Goal: Transaction & Acquisition: Purchase product/service

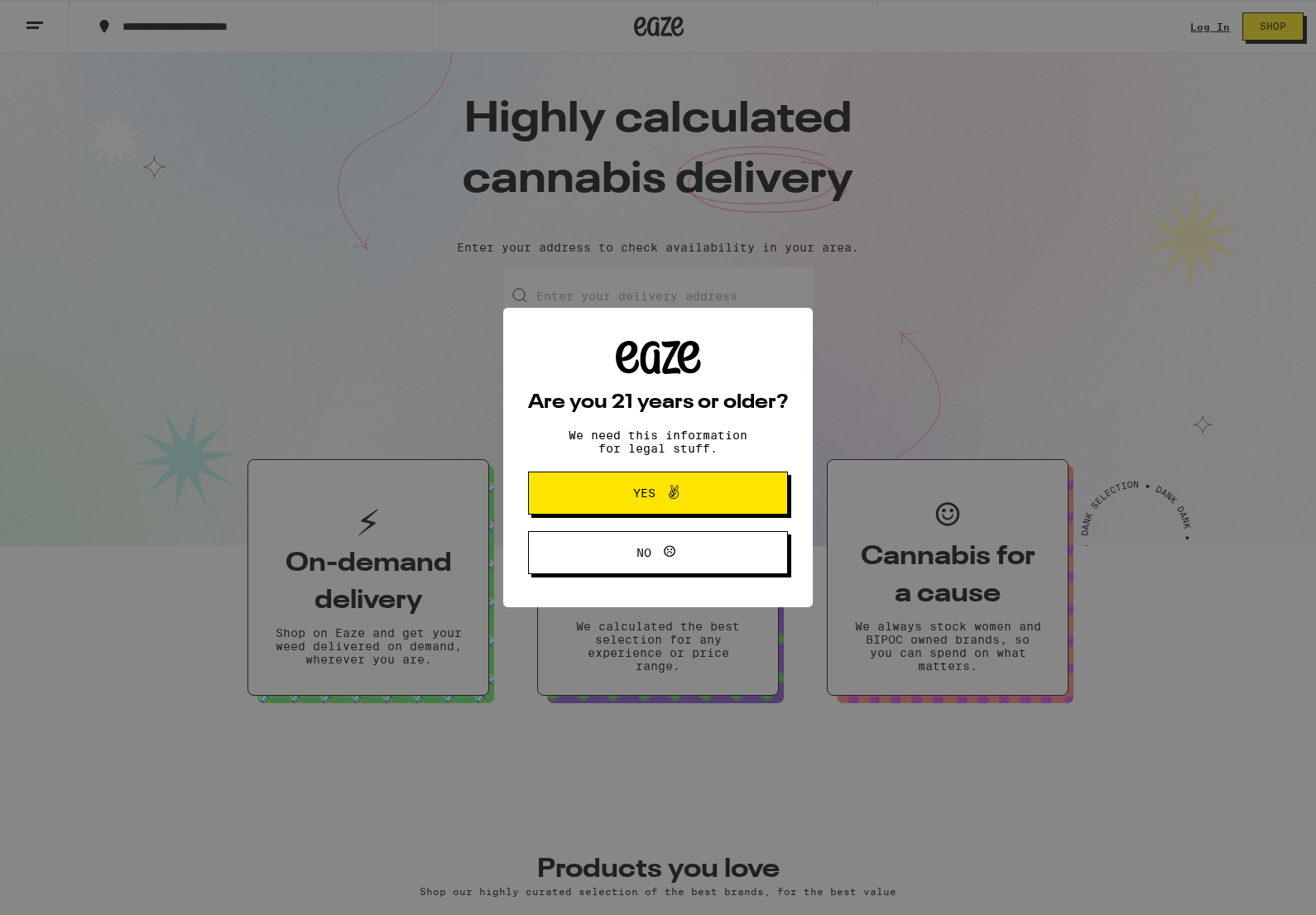
click at [671, 485] on icon at bounding box center [673, 493] width 20 height 20
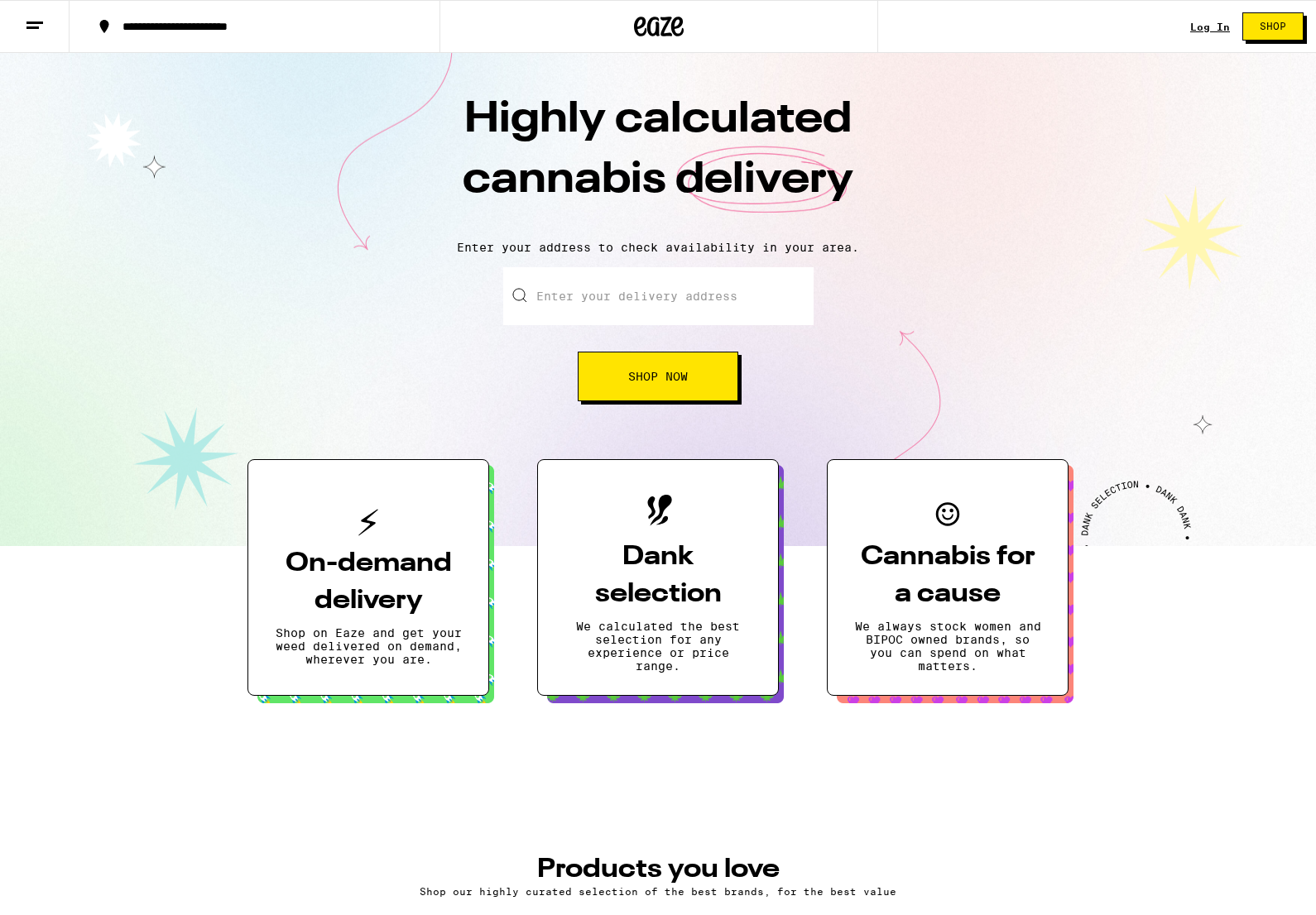
click at [628, 303] on input "Enter your delivery address" at bounding box center [658, 296] width 310 height 58
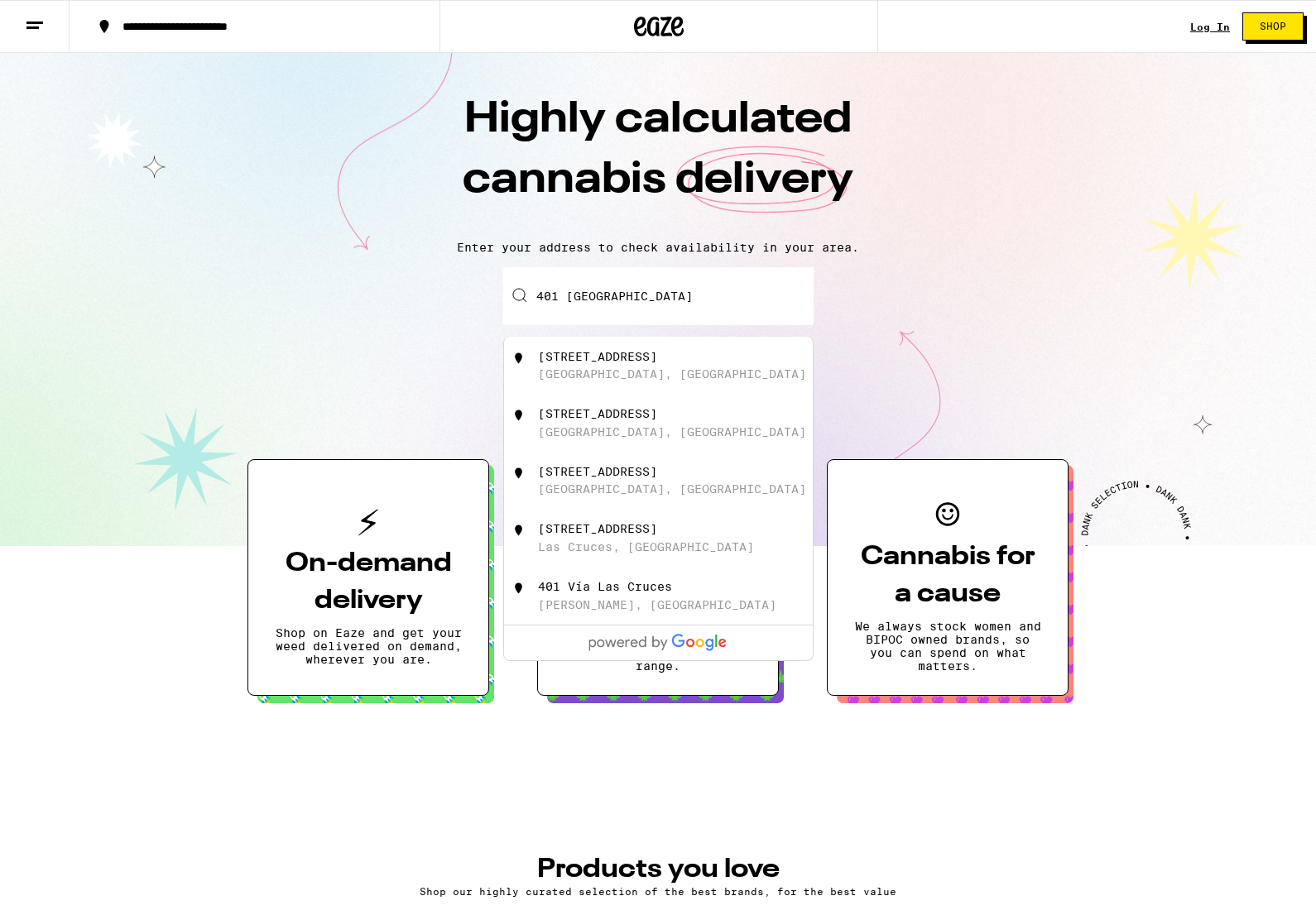
click at [658, 363] on div "[STREET_ADDRESS]" at bounding box center [597, 357] width 119 height 13
type input "[STREET_ADDRESS]"
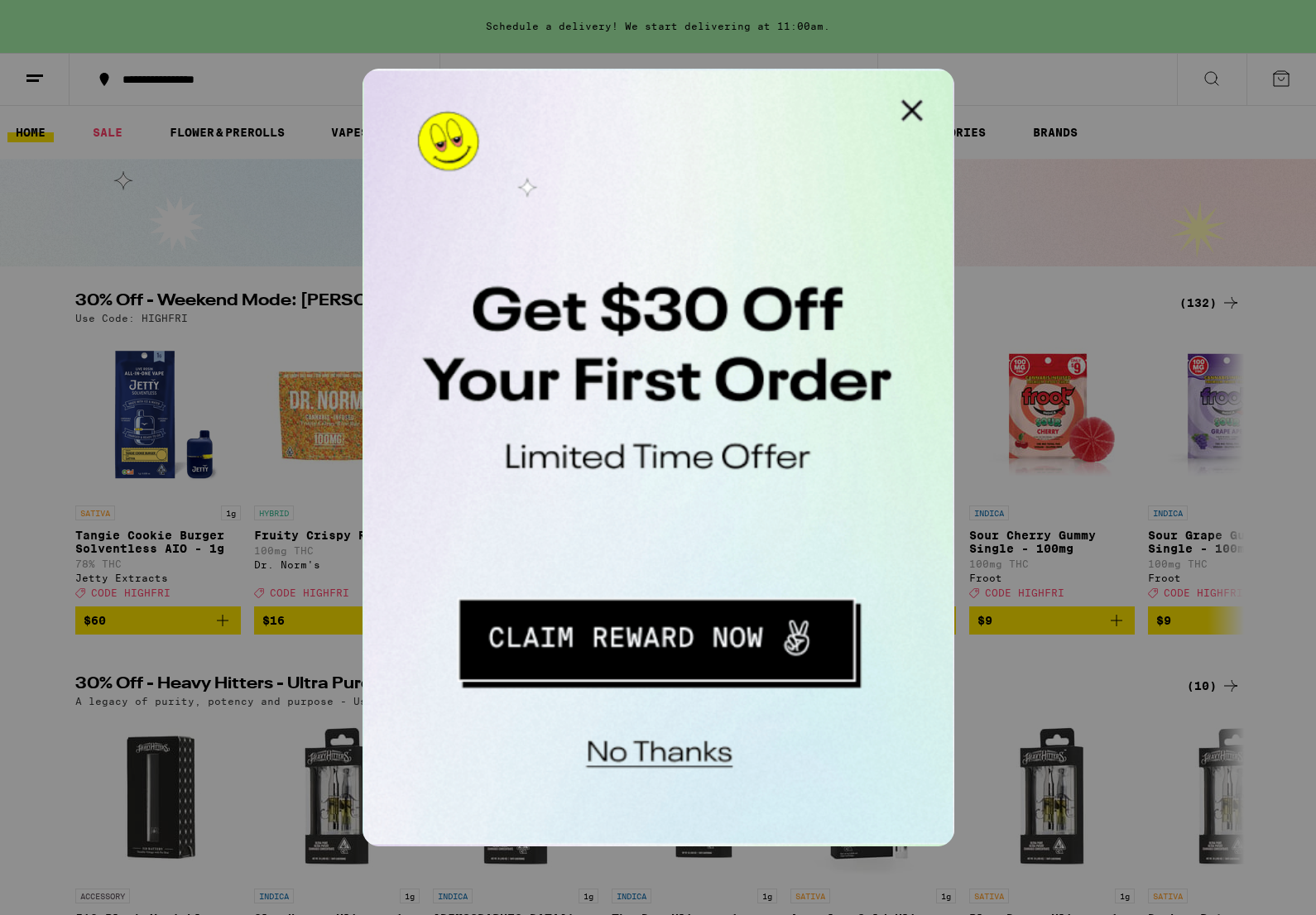
click at [482, 330] on button "No thanks" at bounding box center [471, 335] width 121 height 34
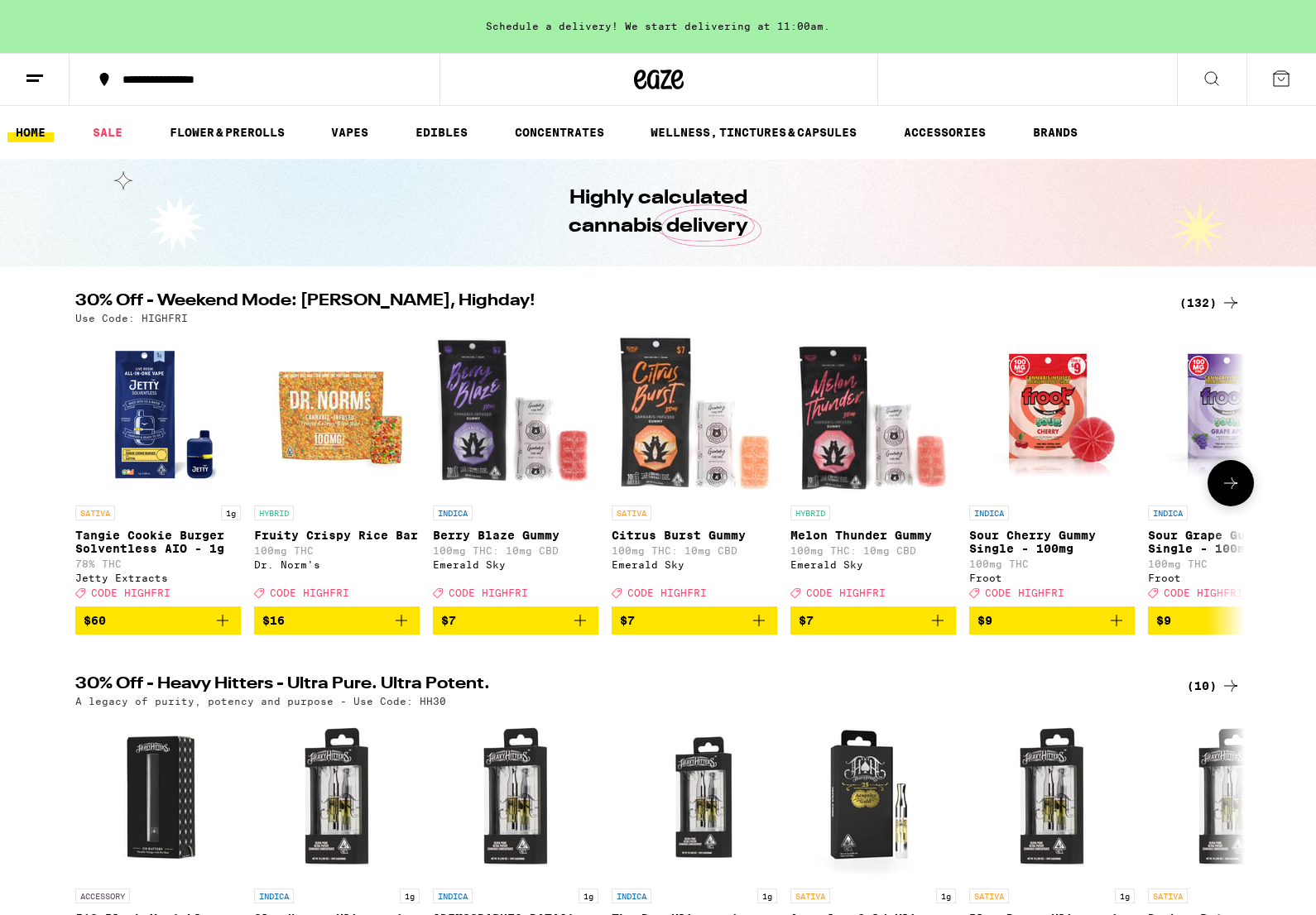
click at [179, 631] on span "$60" at bounding box center [158, 621] width 149 height 20
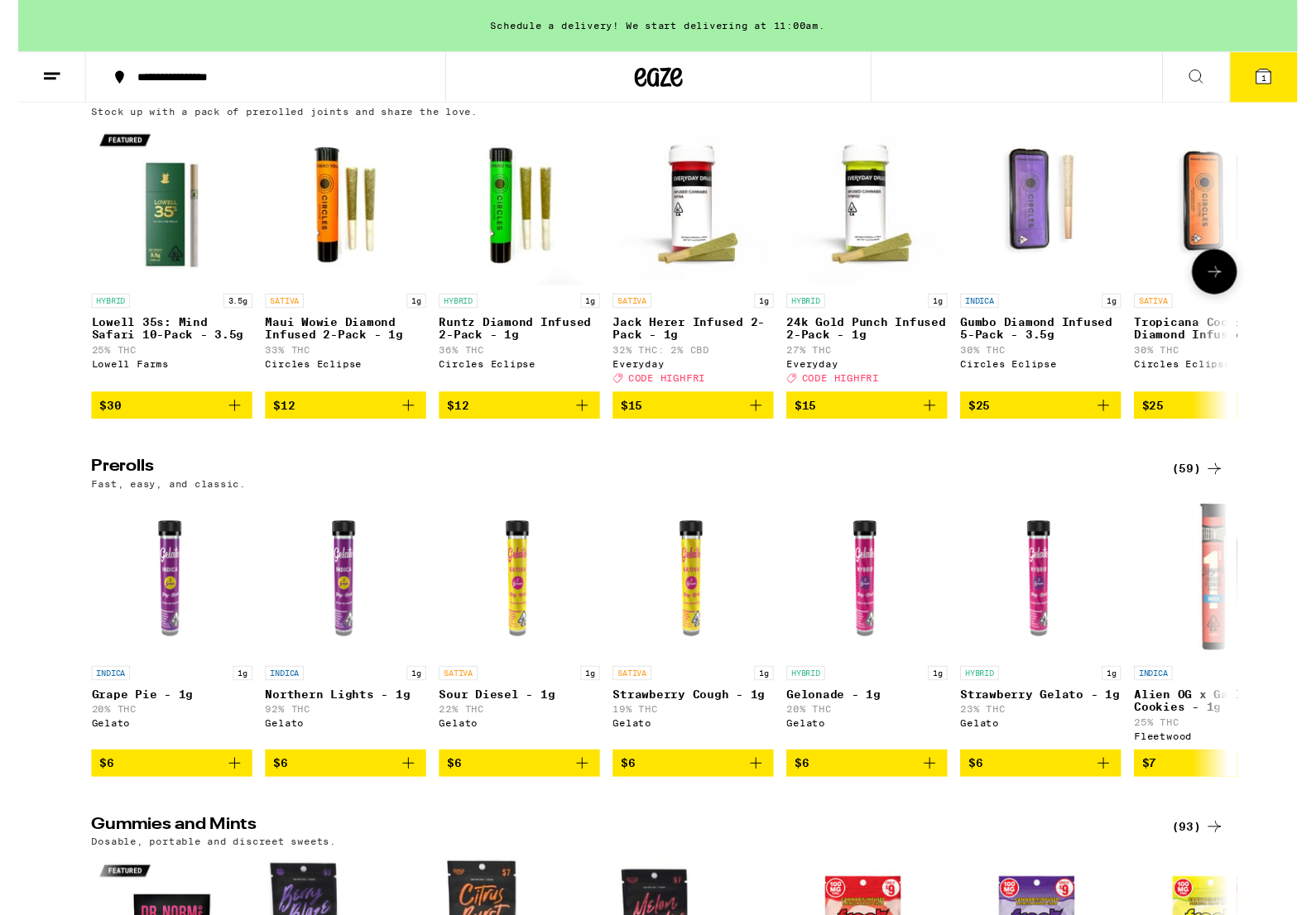
scroll to position [4053, 0]
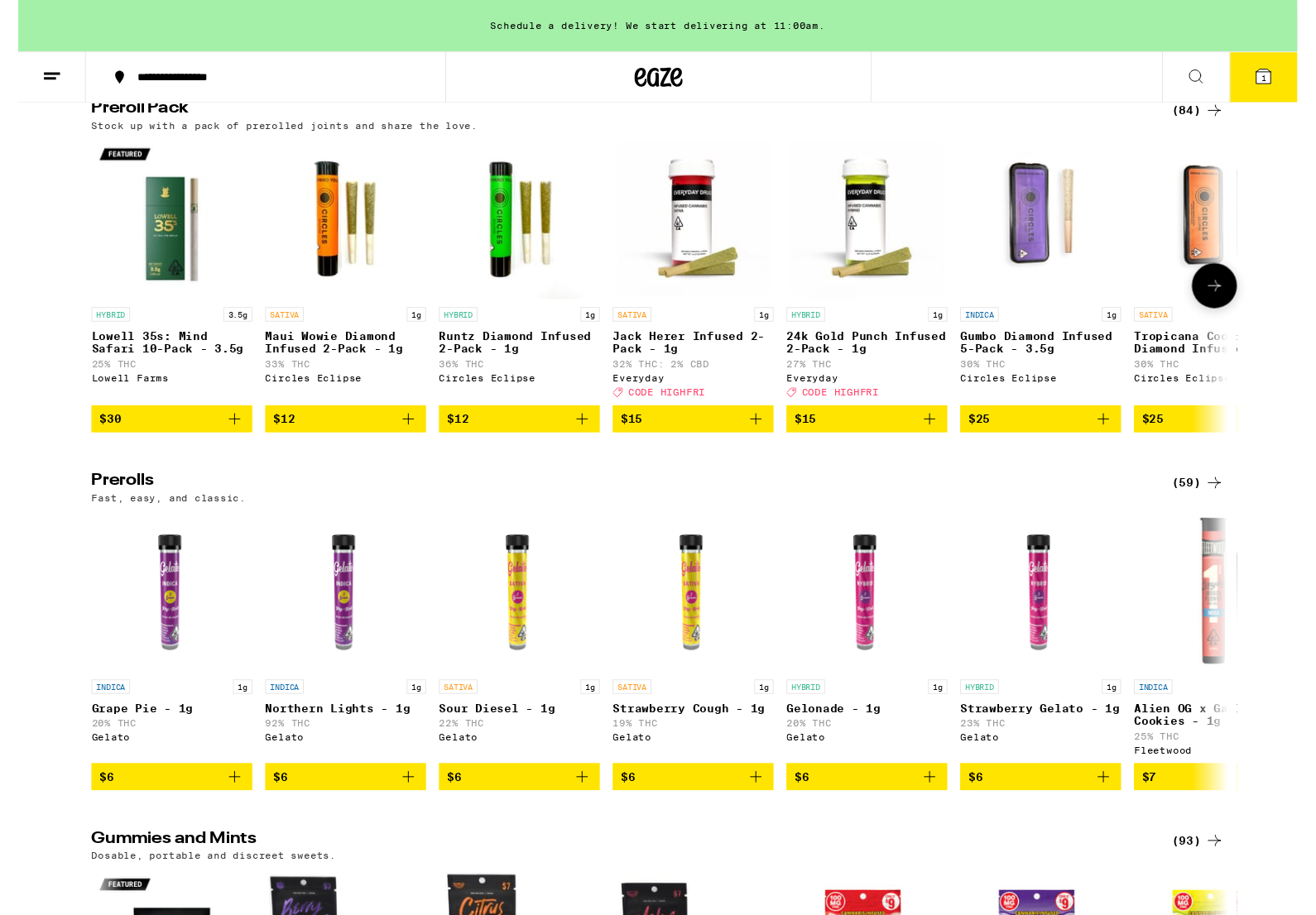
click at [732, 441] on span "$15" at bounding box center [694, 432] width 149 height 20
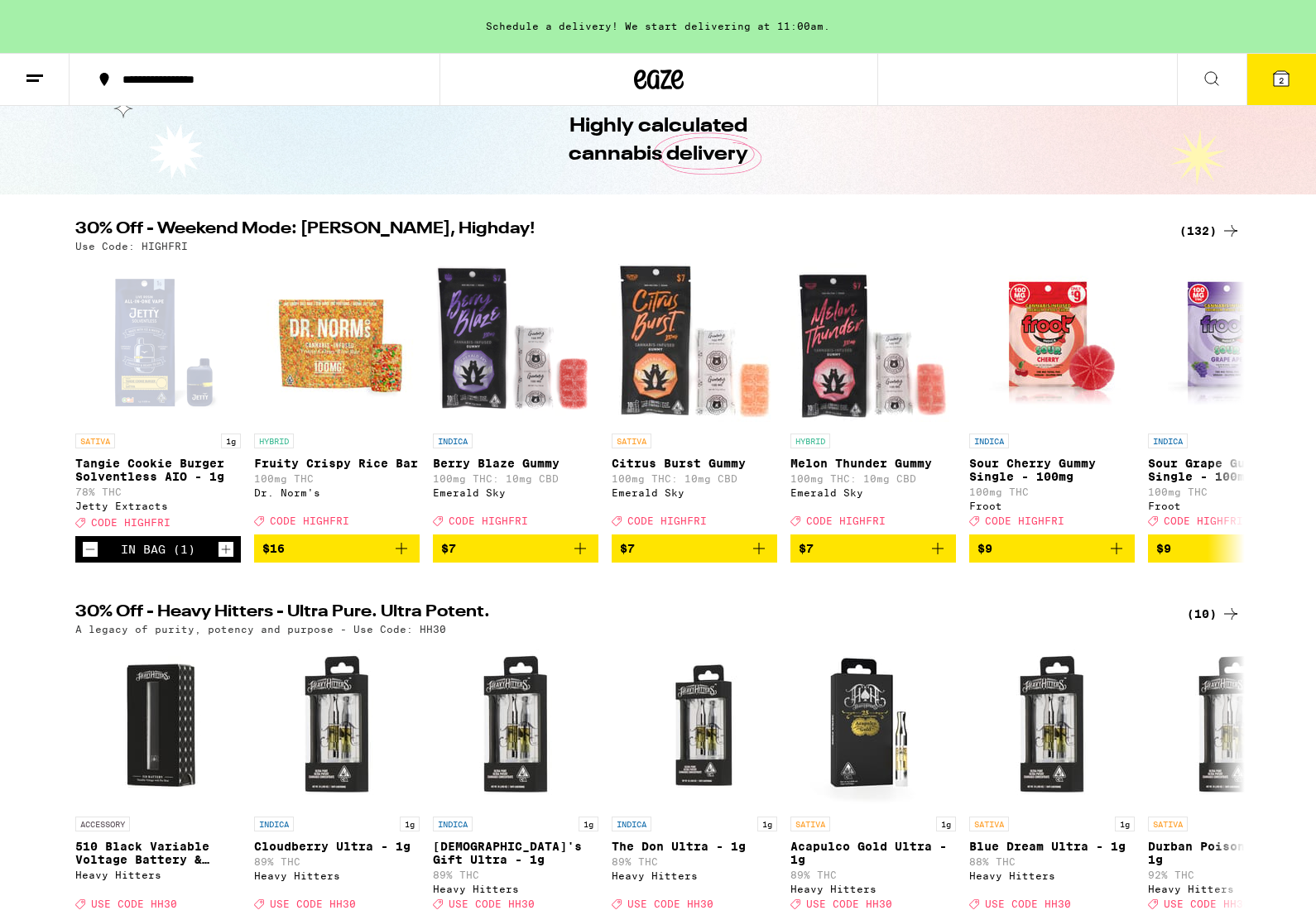
scroll to position [0, 0]
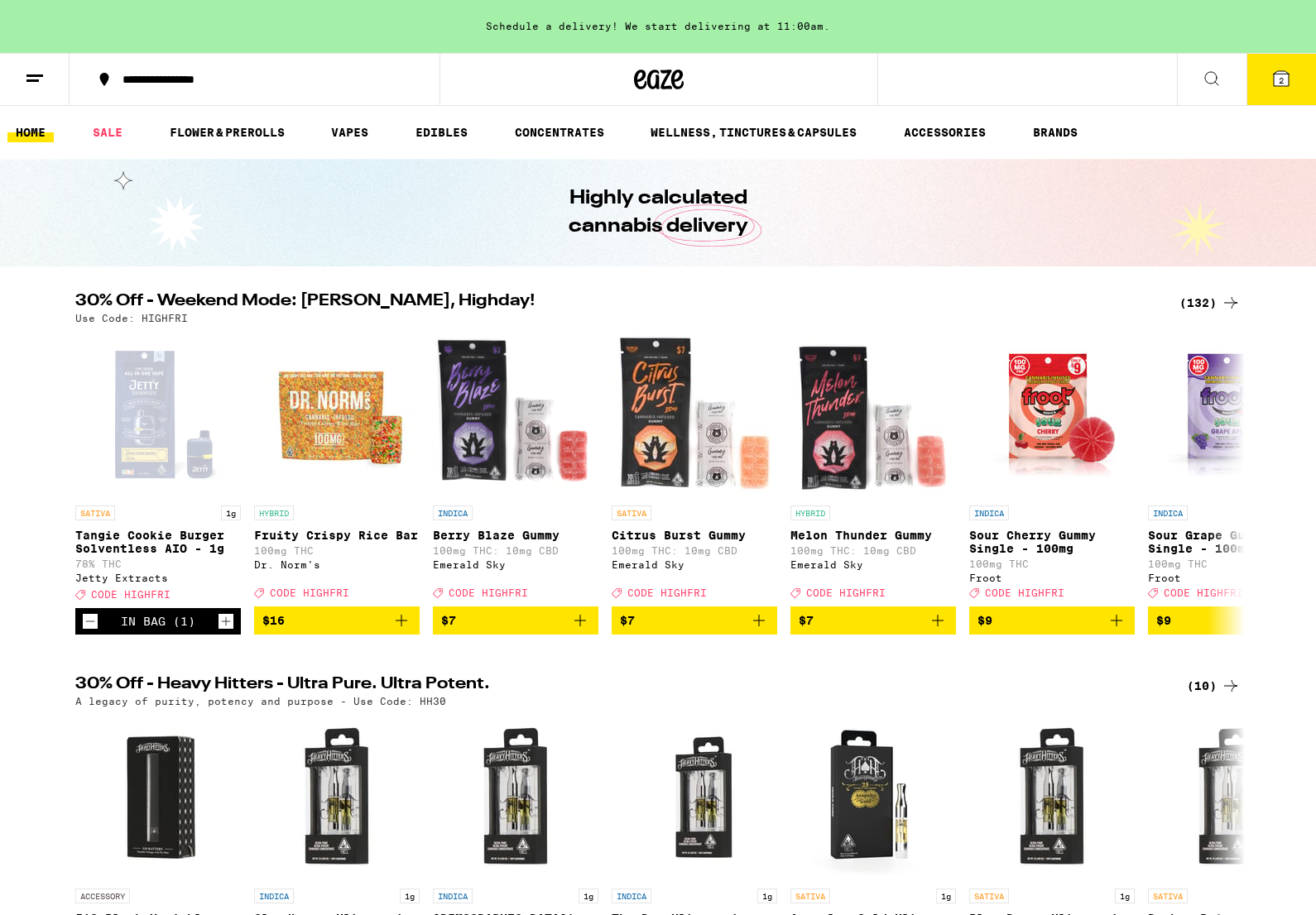
click at [1279, 91] on button "2" at bounding box center [1281, 79] width 69 height 51
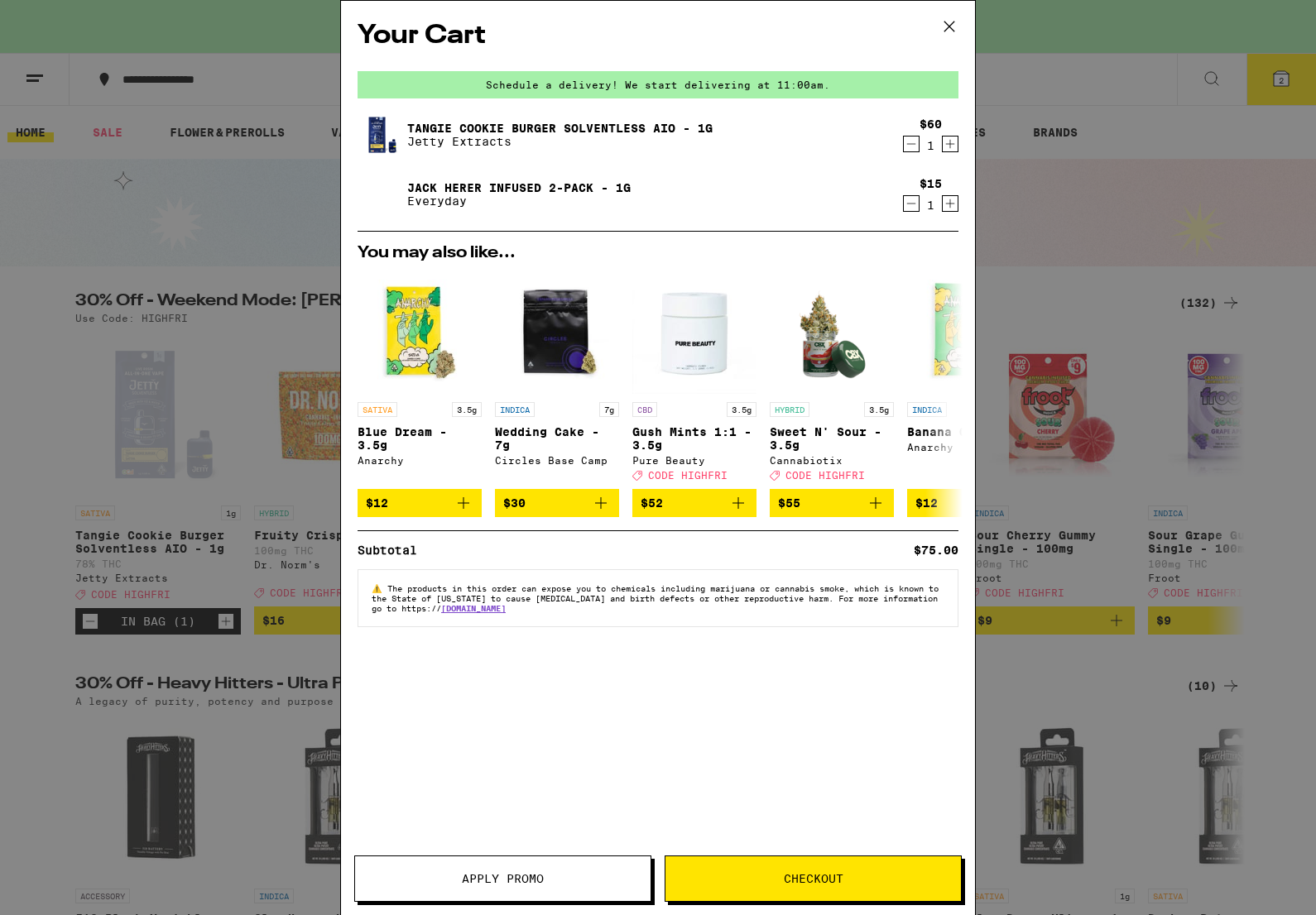
click at [535, 901] on button "Apply Promo" at bounding box center [502, 878] width 297 height 46
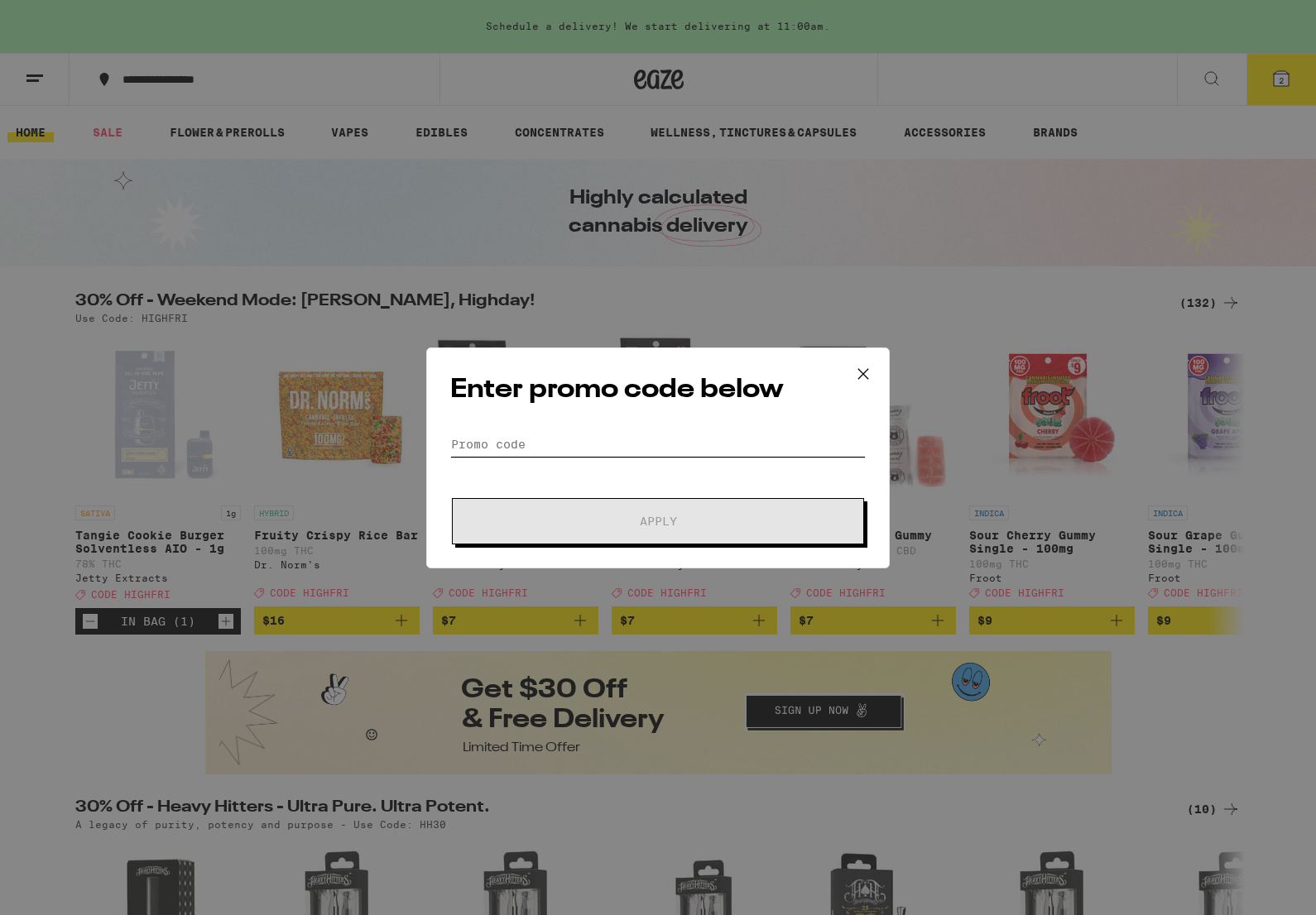
click at [586, 450] on input "Promo Code" at bounding box center [658, 444] width 416 height 25
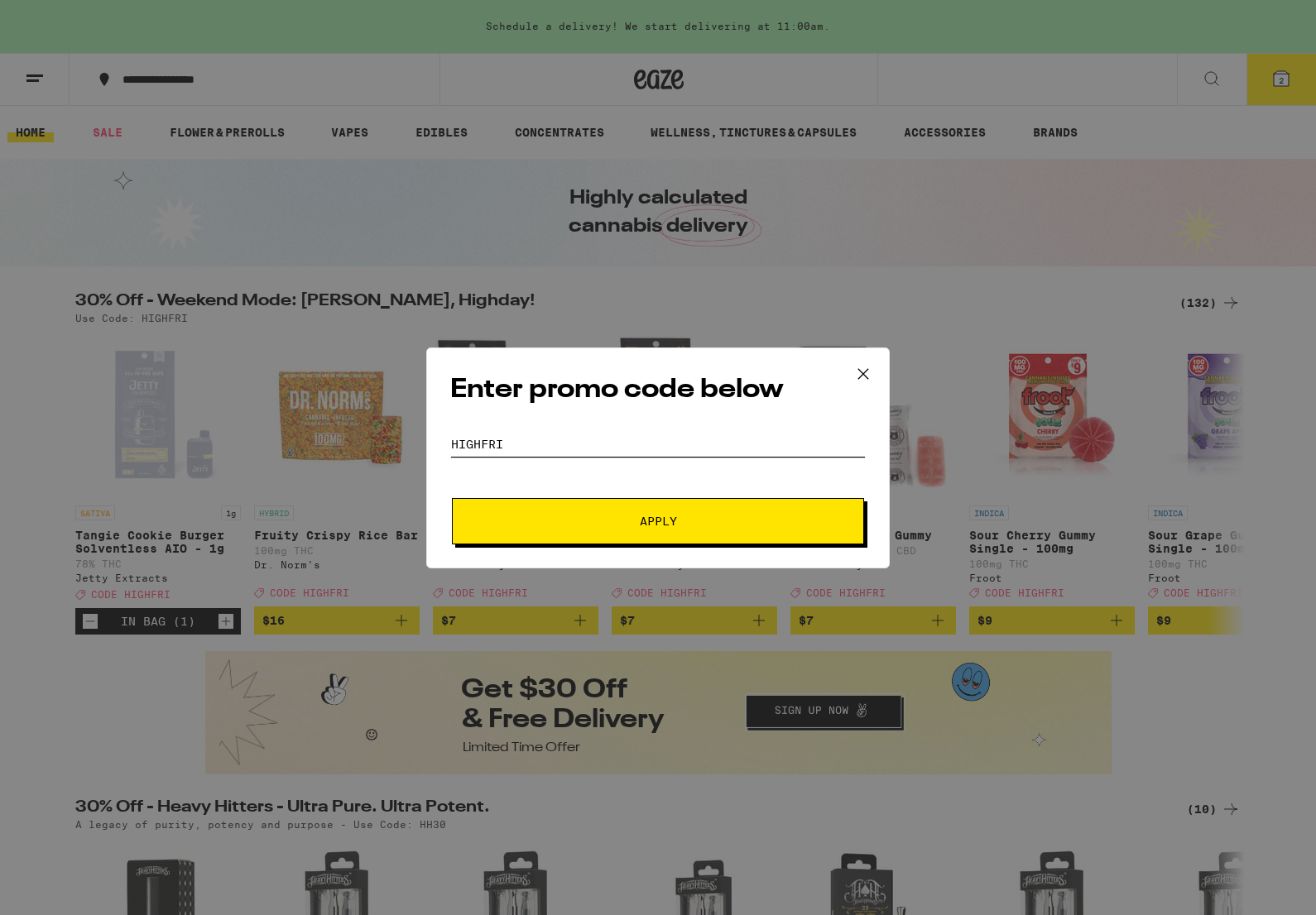
type input "HIGHFRI"
click at [658, 523] on button "Apply" at bounding box center [658, 521] width 412 height 46
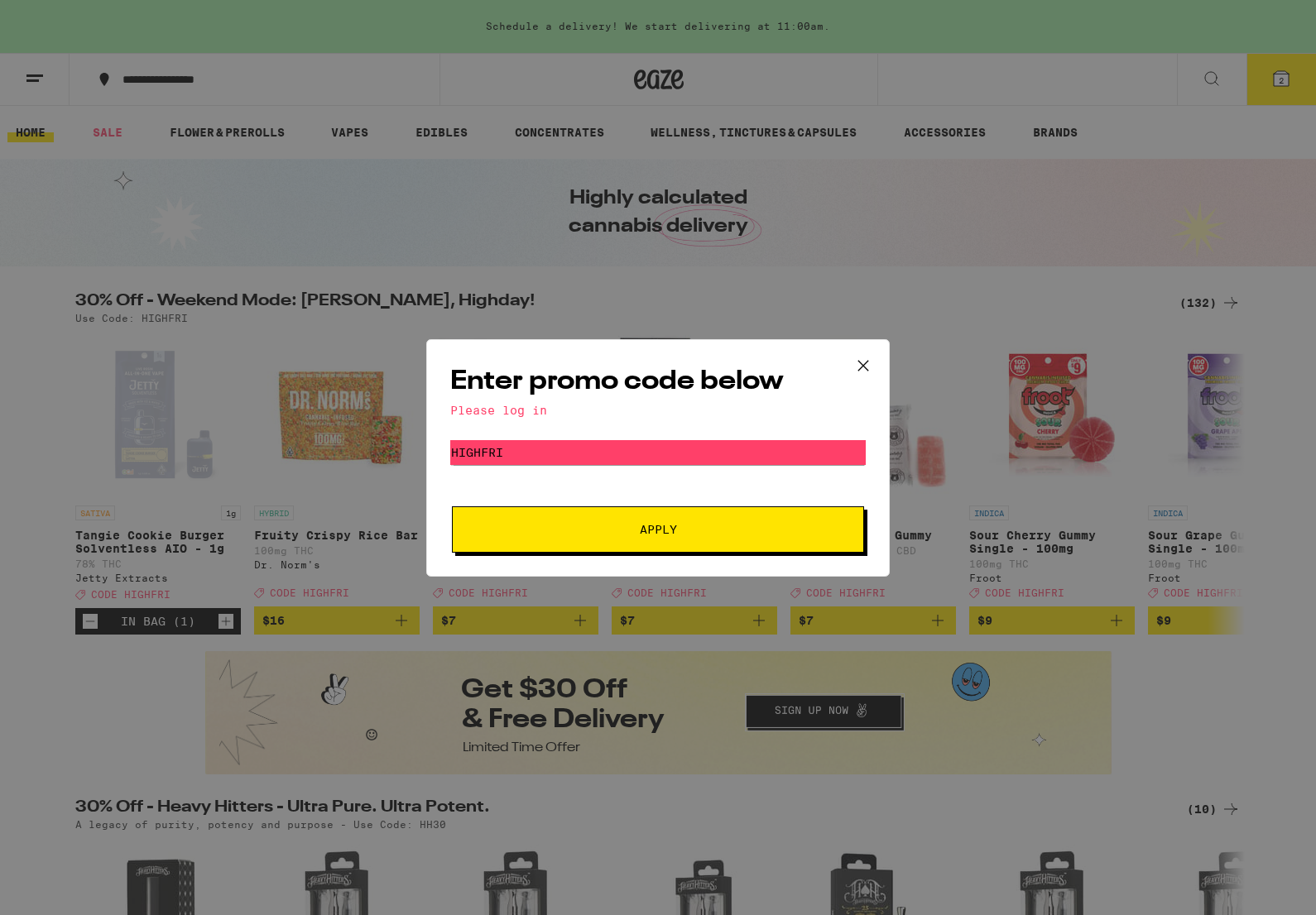
click at [1241, 144] on div "Enter promo code below Please log in Promo Code HIGHFRI Apply" at bounding box center [658, 458] width 1316 height 915
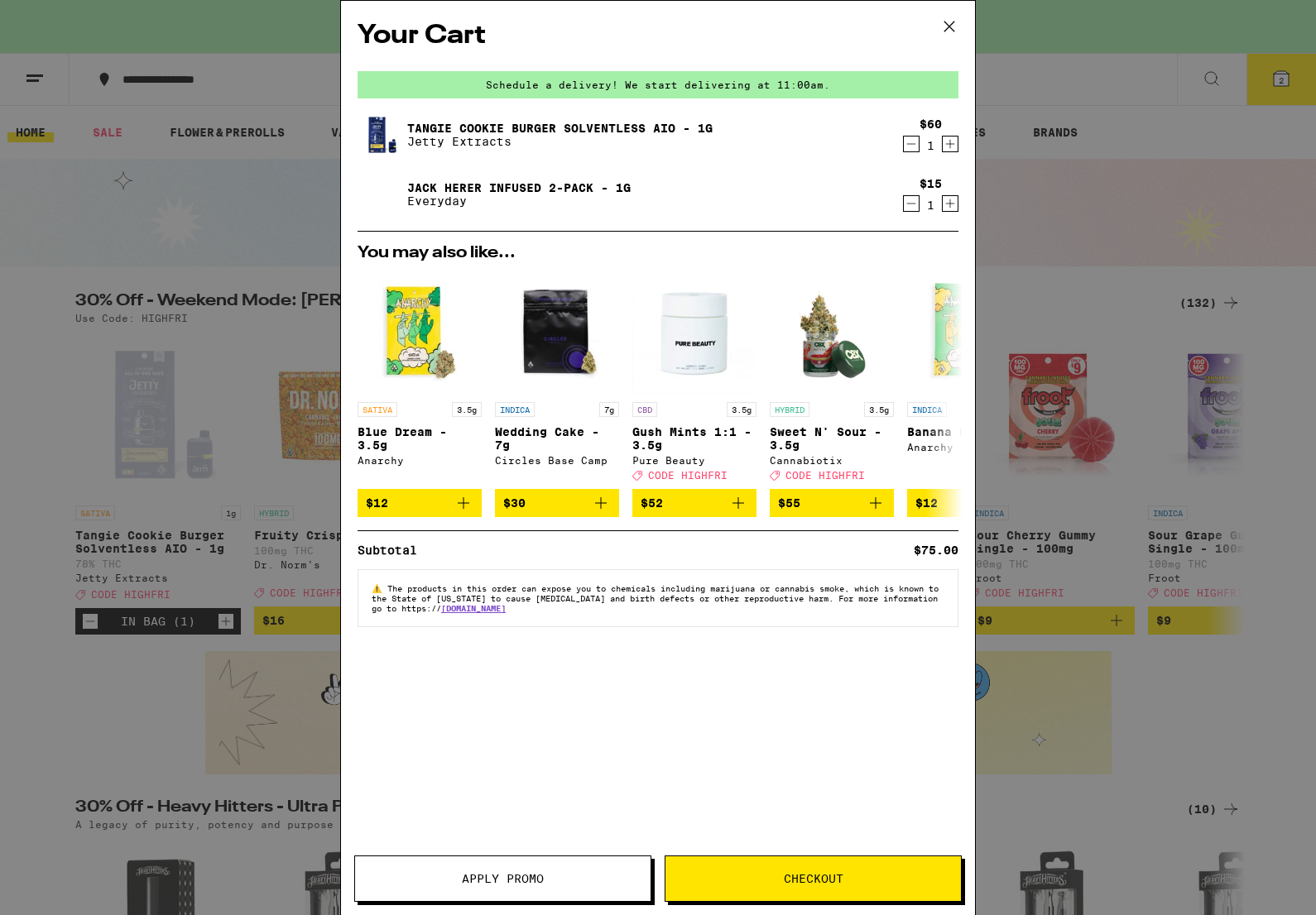
click at [780, 861] on button "Checkout" at bounding box center [812, 878] width 297 height 46
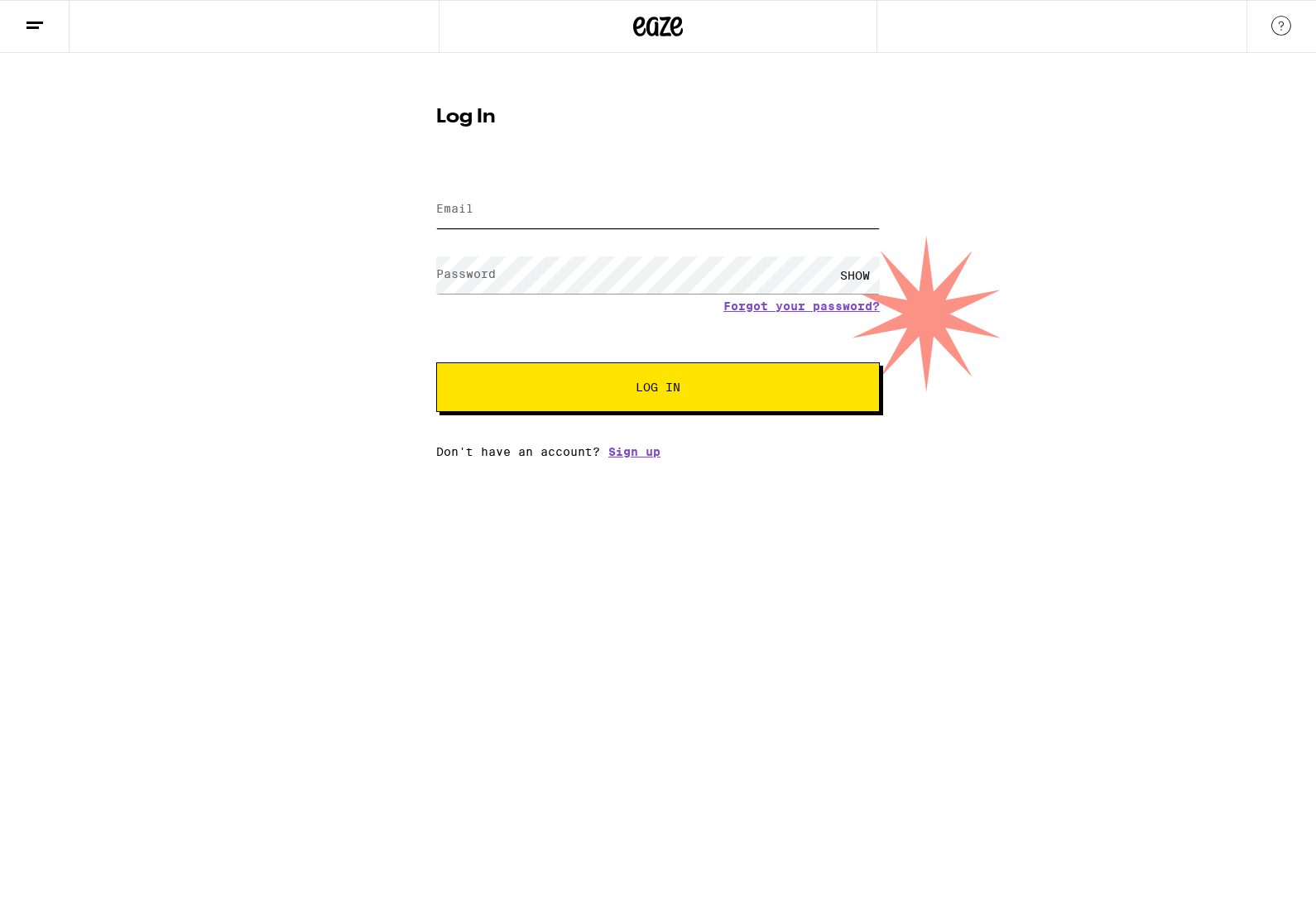
click at [581, 227] on input "Email" at bounding box center [658, 210] width 443 height 38
click at [479, 212] on input "Email" at bounding box center [658, 210] width 443 height 38
type input "[EMAIL_ADDRESS][DOMAIN_NAME]"
click at [772, 399] on button "Log In" at bounding box center [658, 386] width 443 height 49
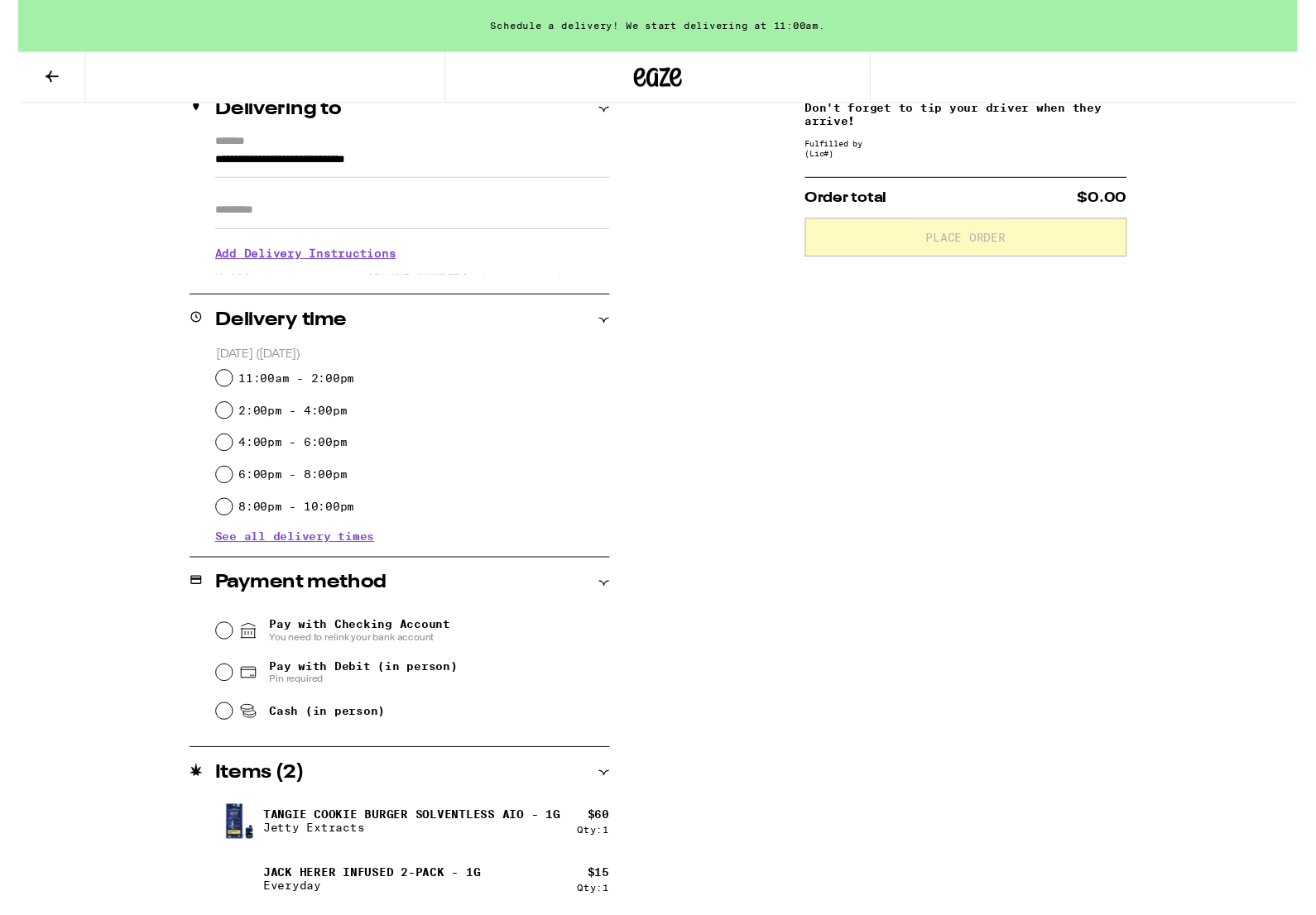
scroll to position [214, 0]
click at [213, 387] on input "11:00am - 2:00pm" at bounding box center [212, 388] width 17 height 17
radio input "true"
click at [293, 690] on span "Pay with Debit (in person)" at bounding box center [356, 684] width 194 height 13
click at [220, 690] on input "Pay with Debit (in person) Pin required" at bounding box center [212, 691] width 17 height 17
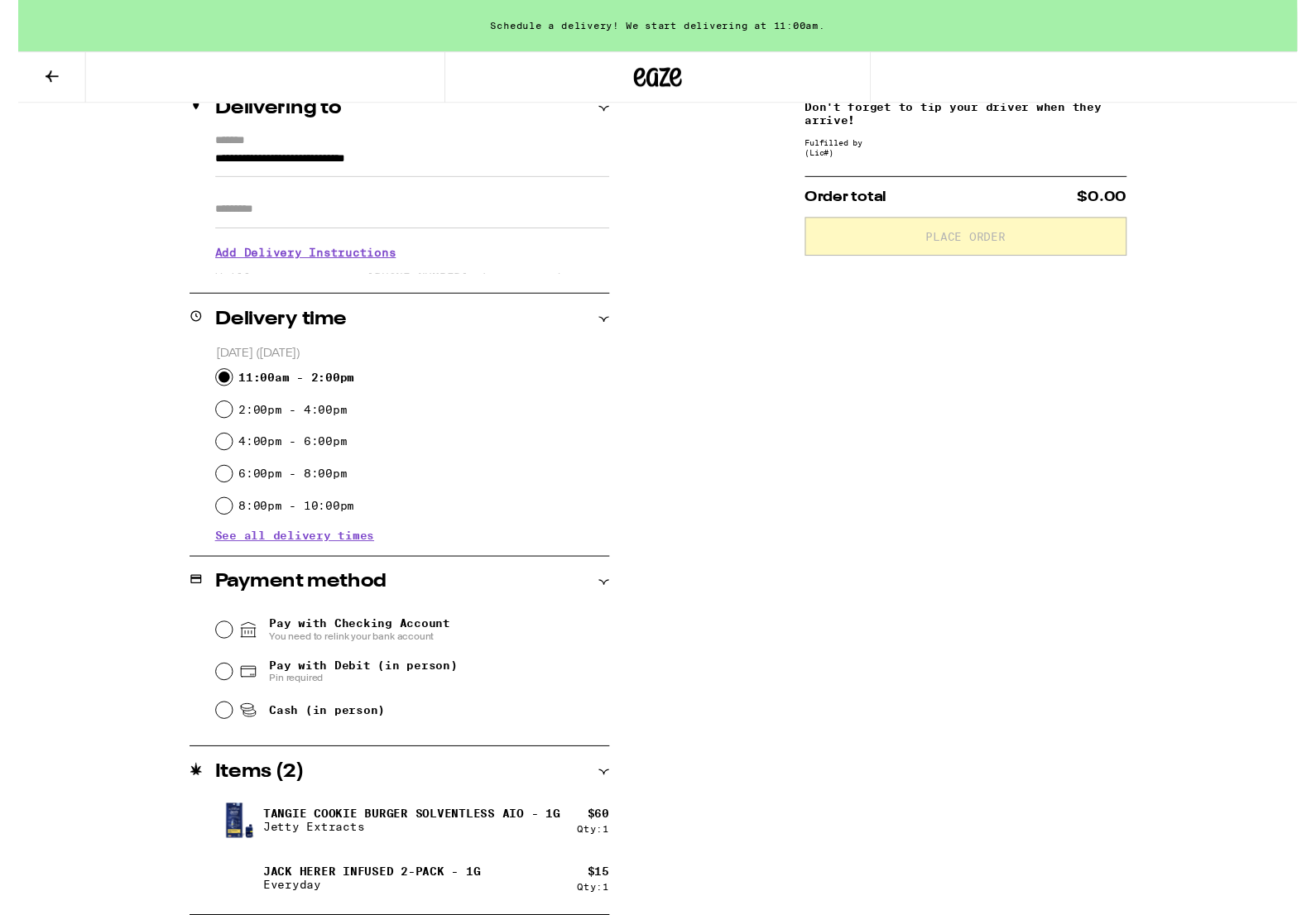
radio input "true"
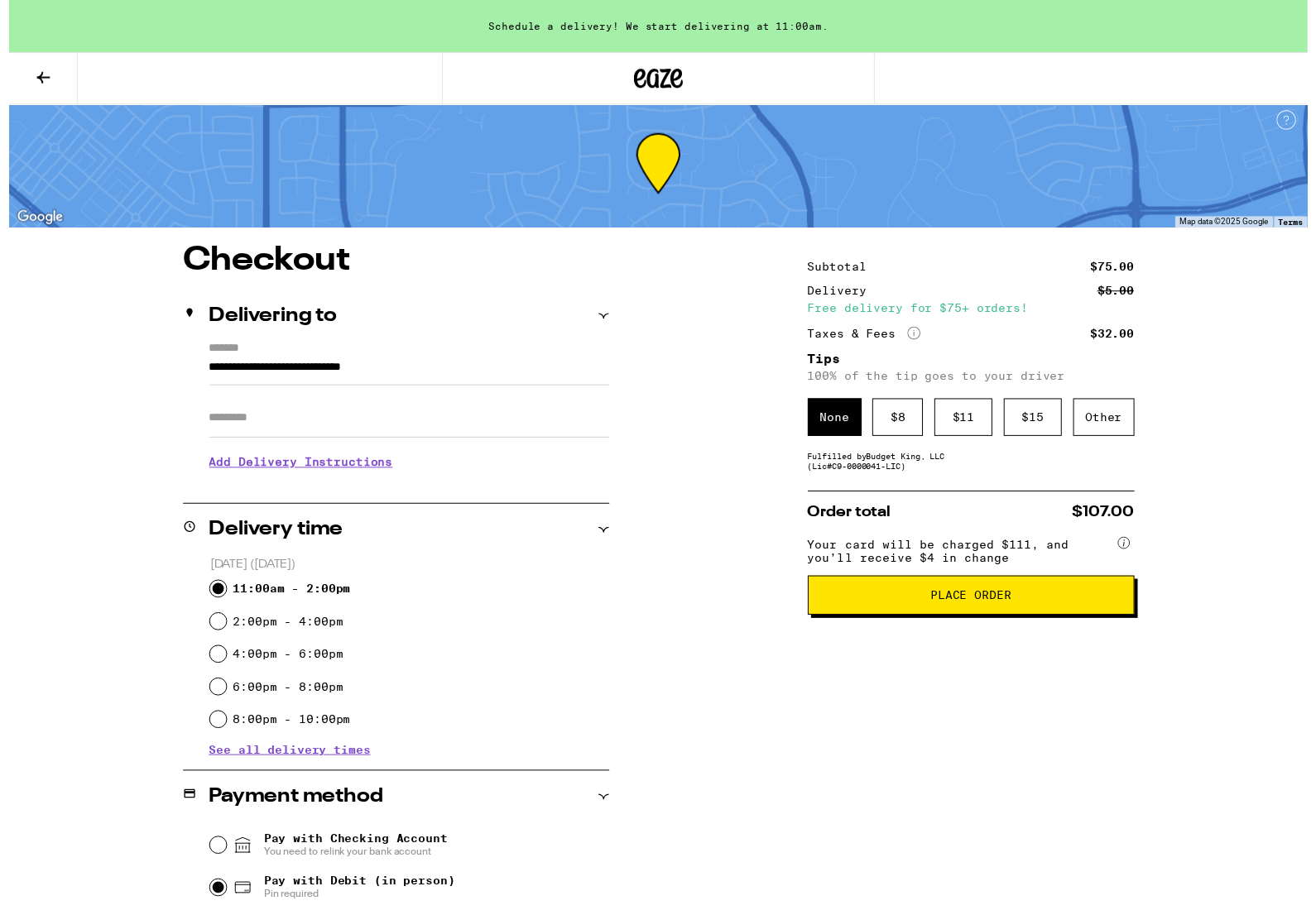
scroll to position [0, 0]
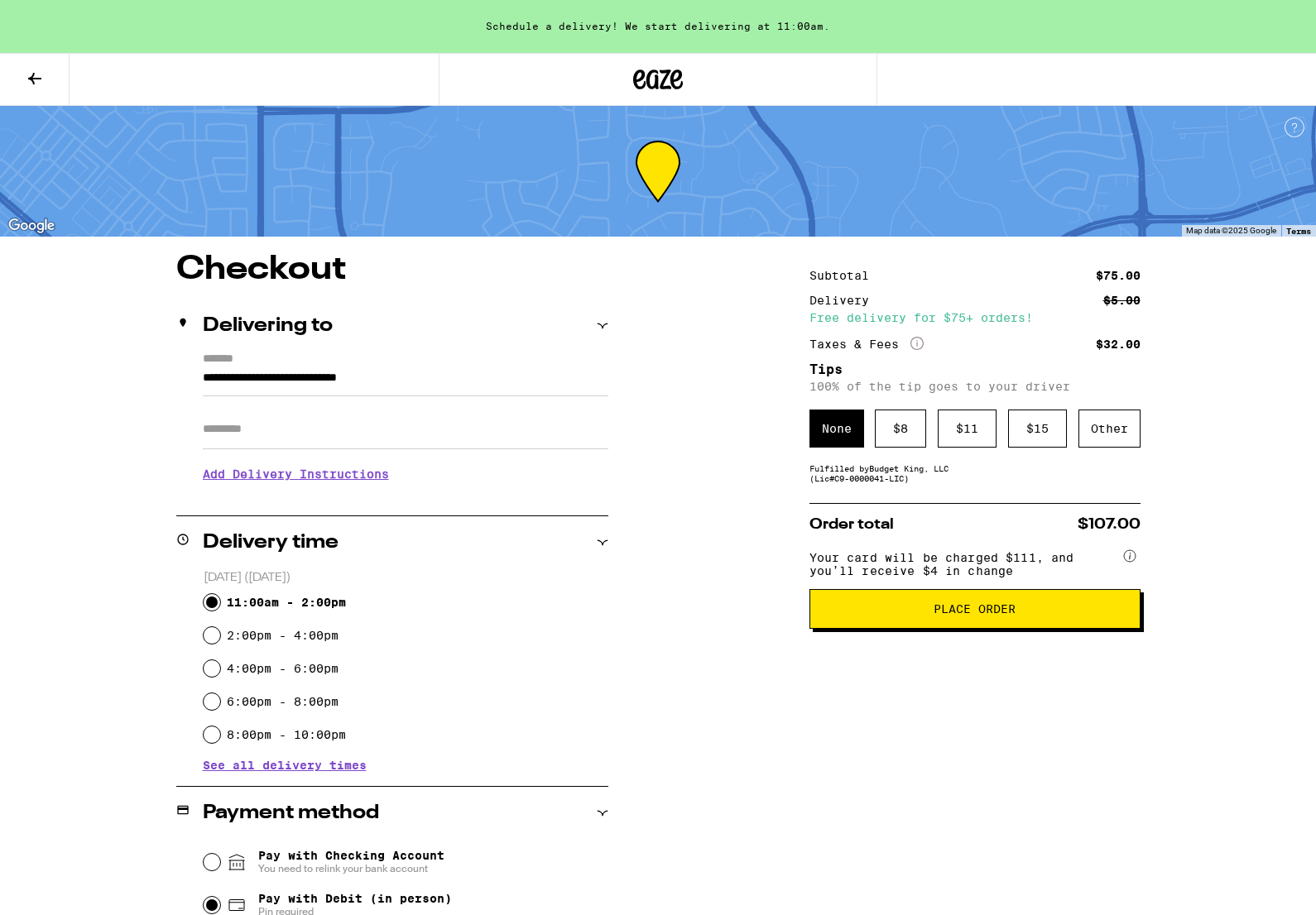
click at [33, 89] on button at bounding box center [34, 79] width 69 height 52
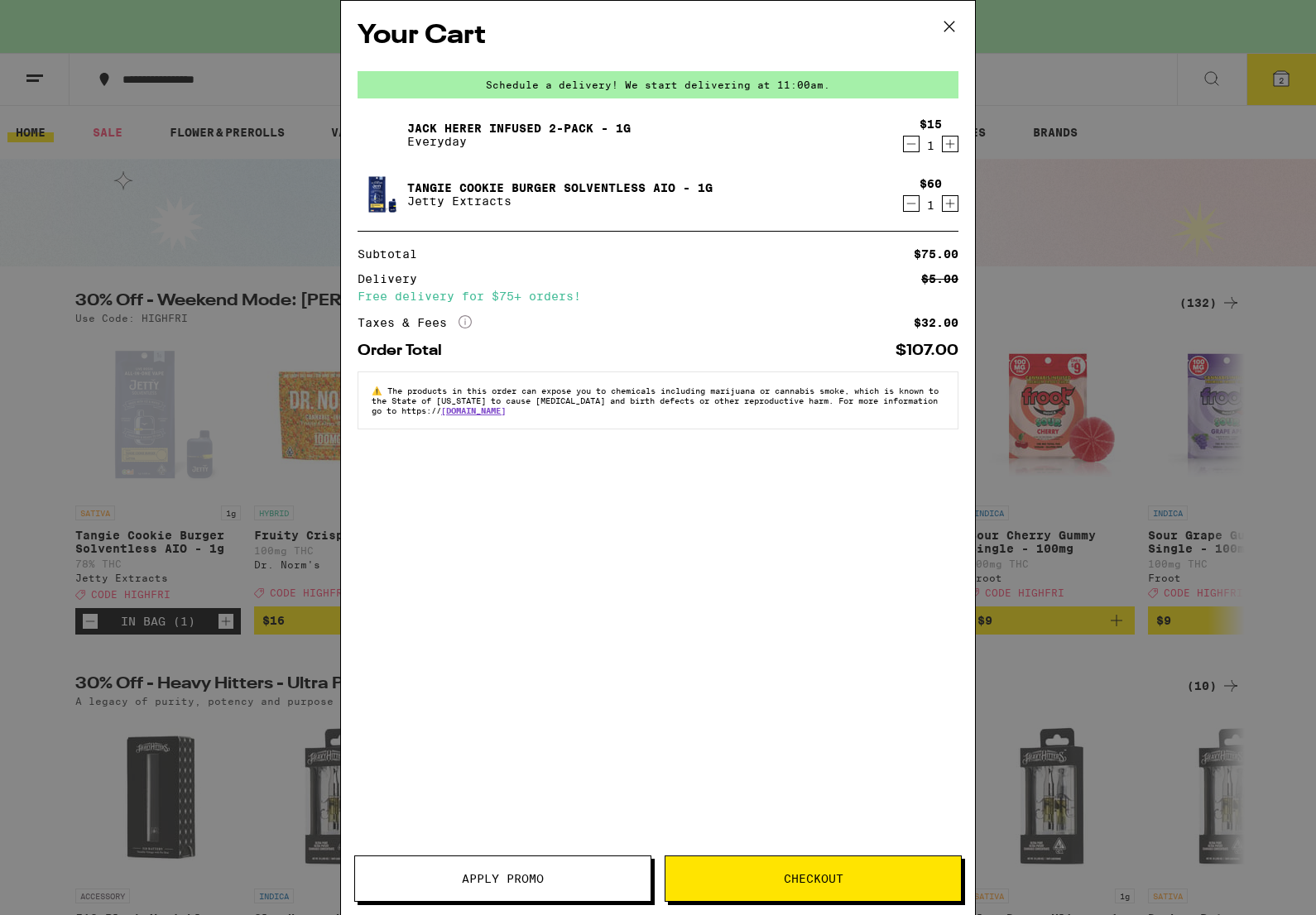
click at [540, 877] on span "Apply Promo" at bounding box center [503, 879] width 82 height 12
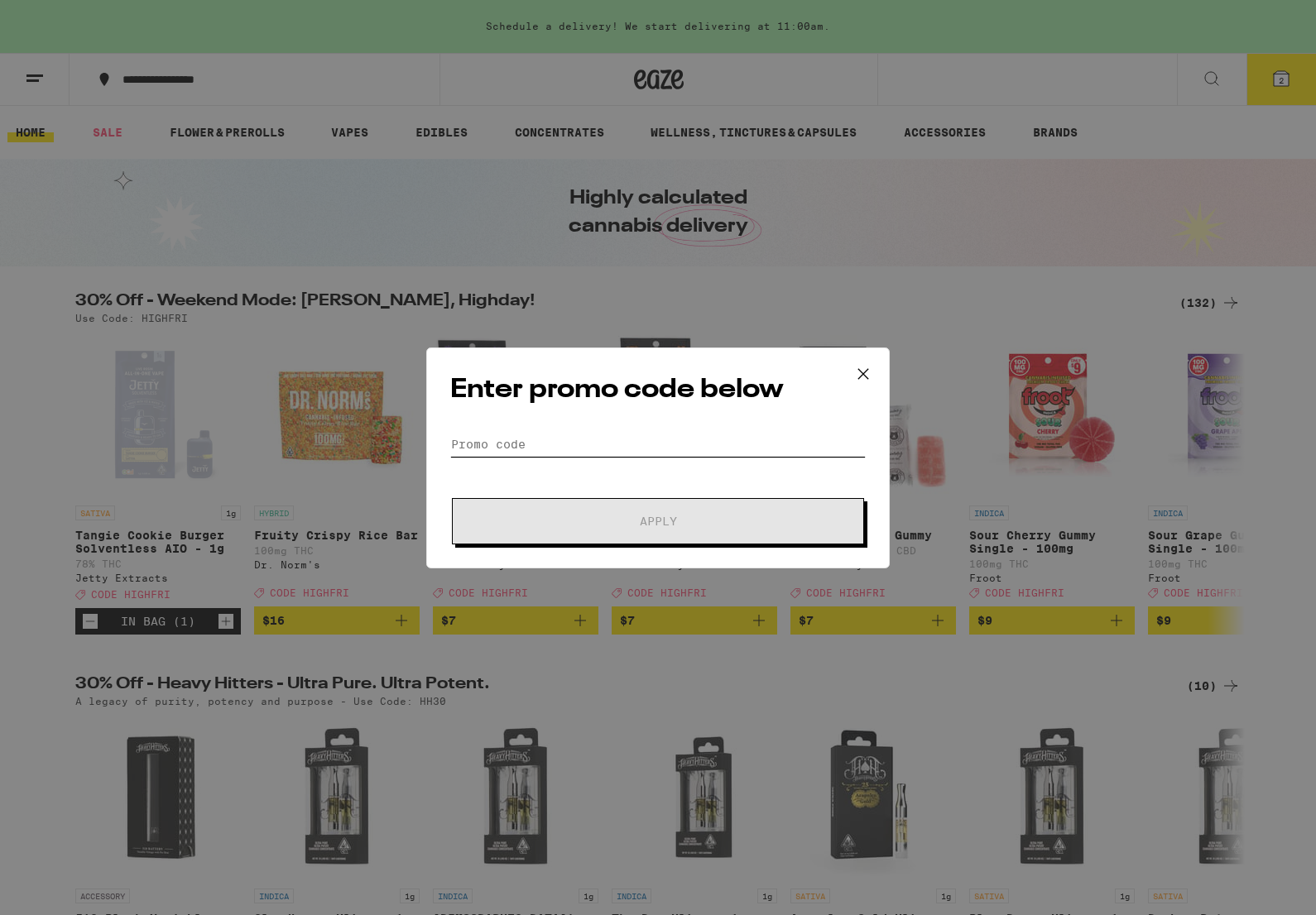
click at [530, 442] on input "Promo Code" at bounding box center [658, 444] width 416 height 25
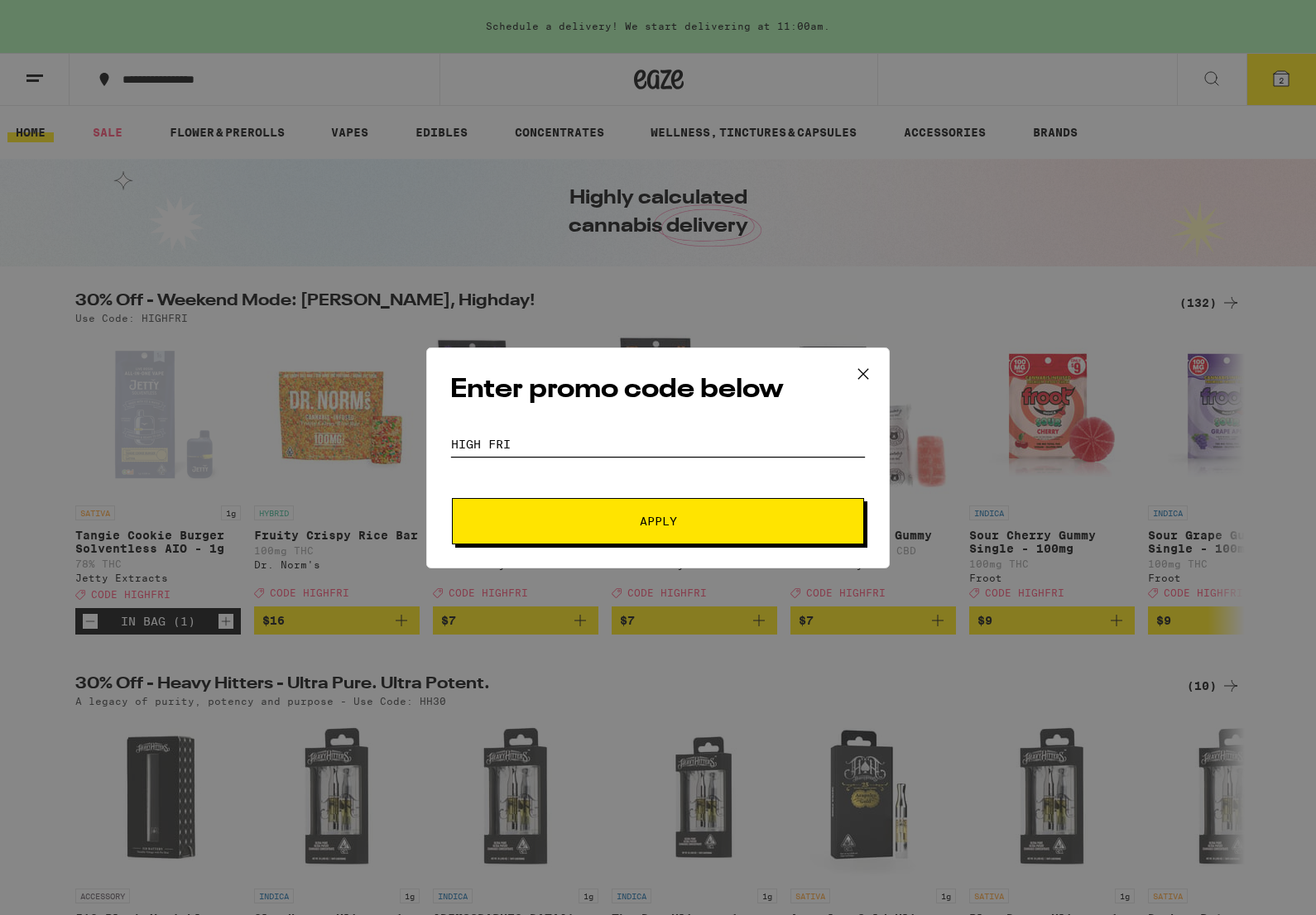
click at [658, 523] on button "Apply" at bounding box center [658, 521] width 412 height 46
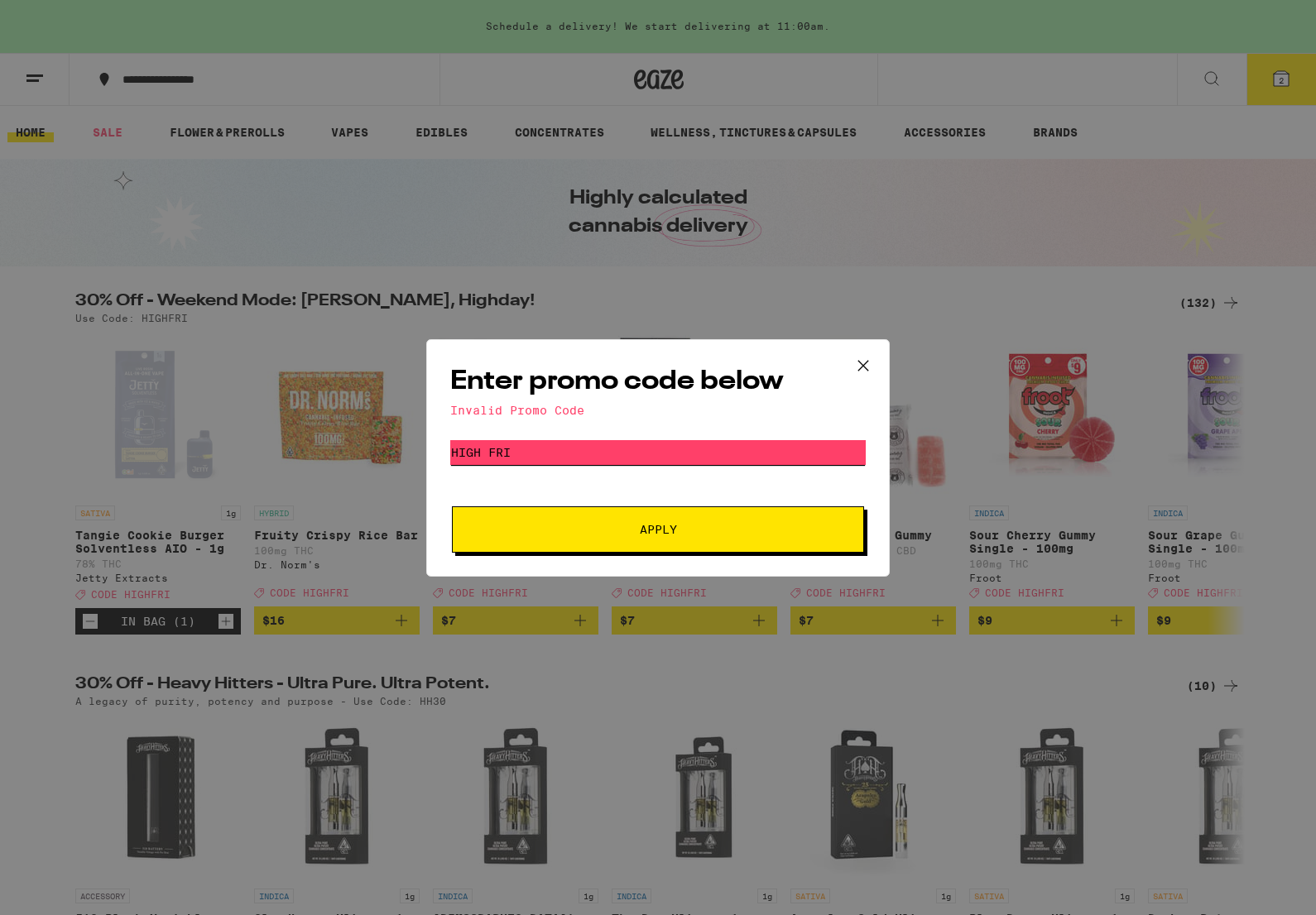
click at [491, 452] on input "HIGH FRI" at bounding box center [658, 452] width 416 height 25
type input "HIGHFRI"
click at [658, 532] on button "Apply" at bounding box center [658, 529] width 412 height 46
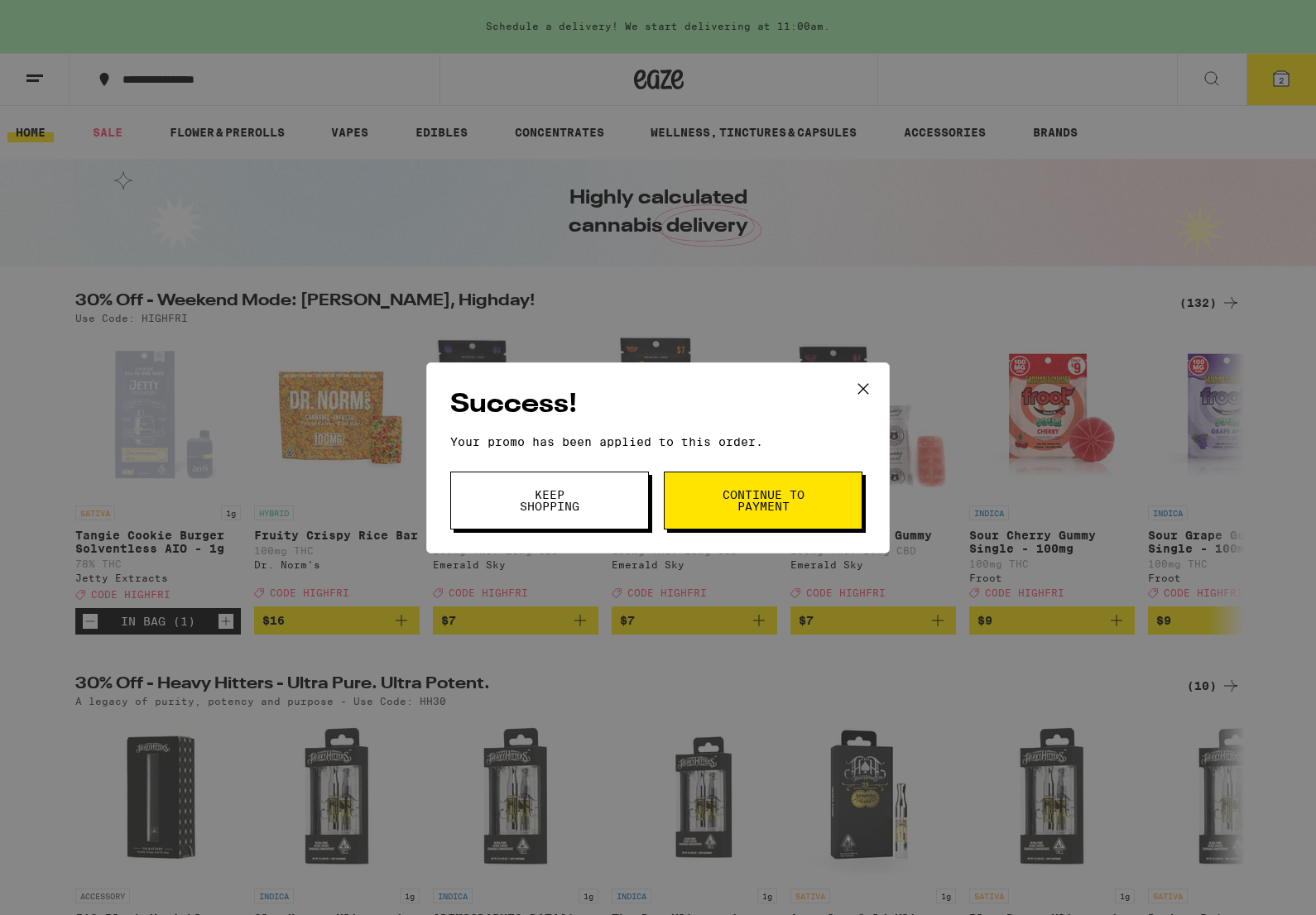
click at [724, 500] on span "Continue to payment" at bounding box center [763, 501] width 84 height 23
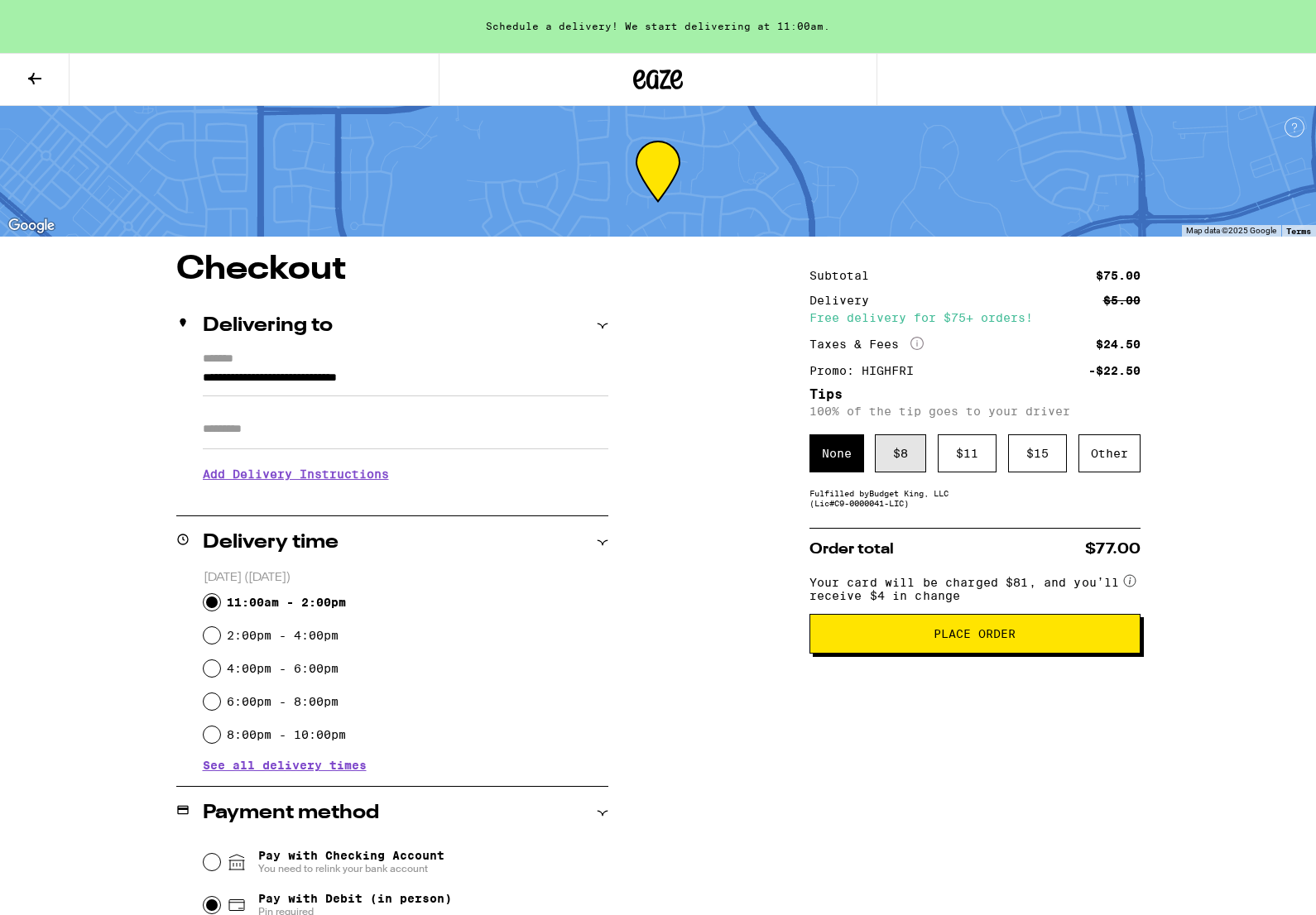
click at [908, 468] on div "$ 8" at bounding box center [900, 453] width 51 height 38
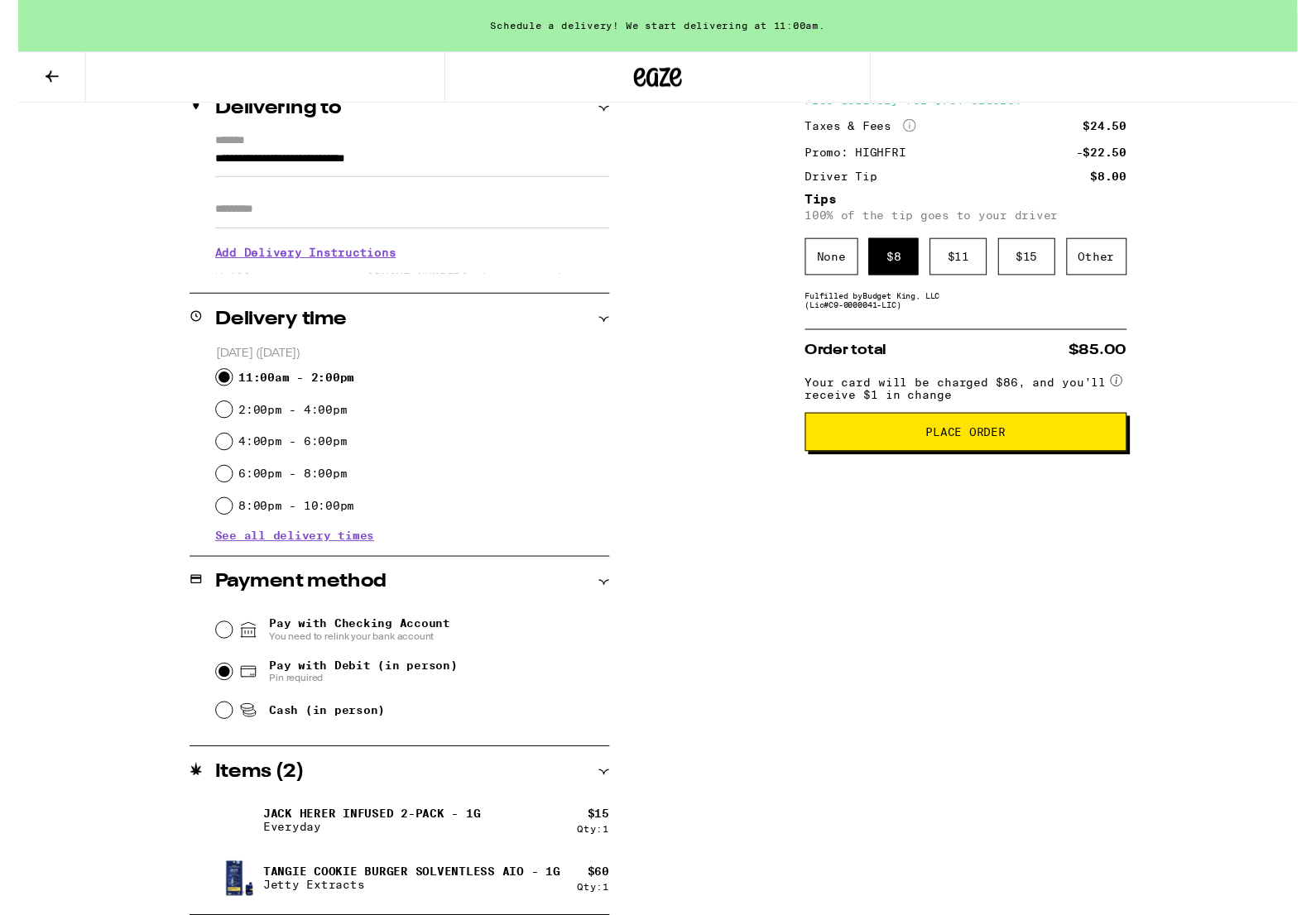
click at [942, 464] on button "Place Order" at bounding box center [975, 444] width 331 height 39
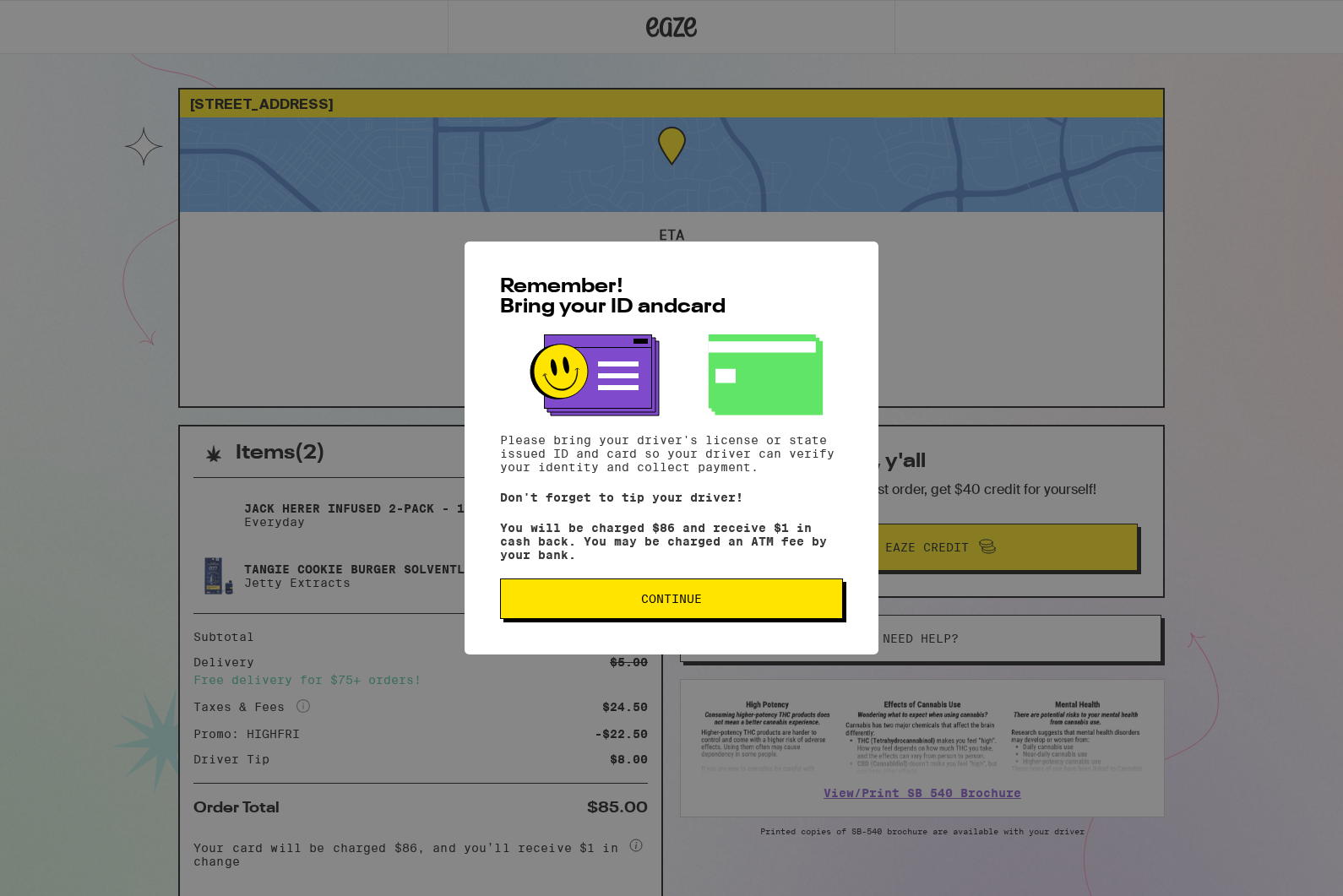
click at [634, 604] on span "Continue" at bounding box center [672, 599] width 314 height 12
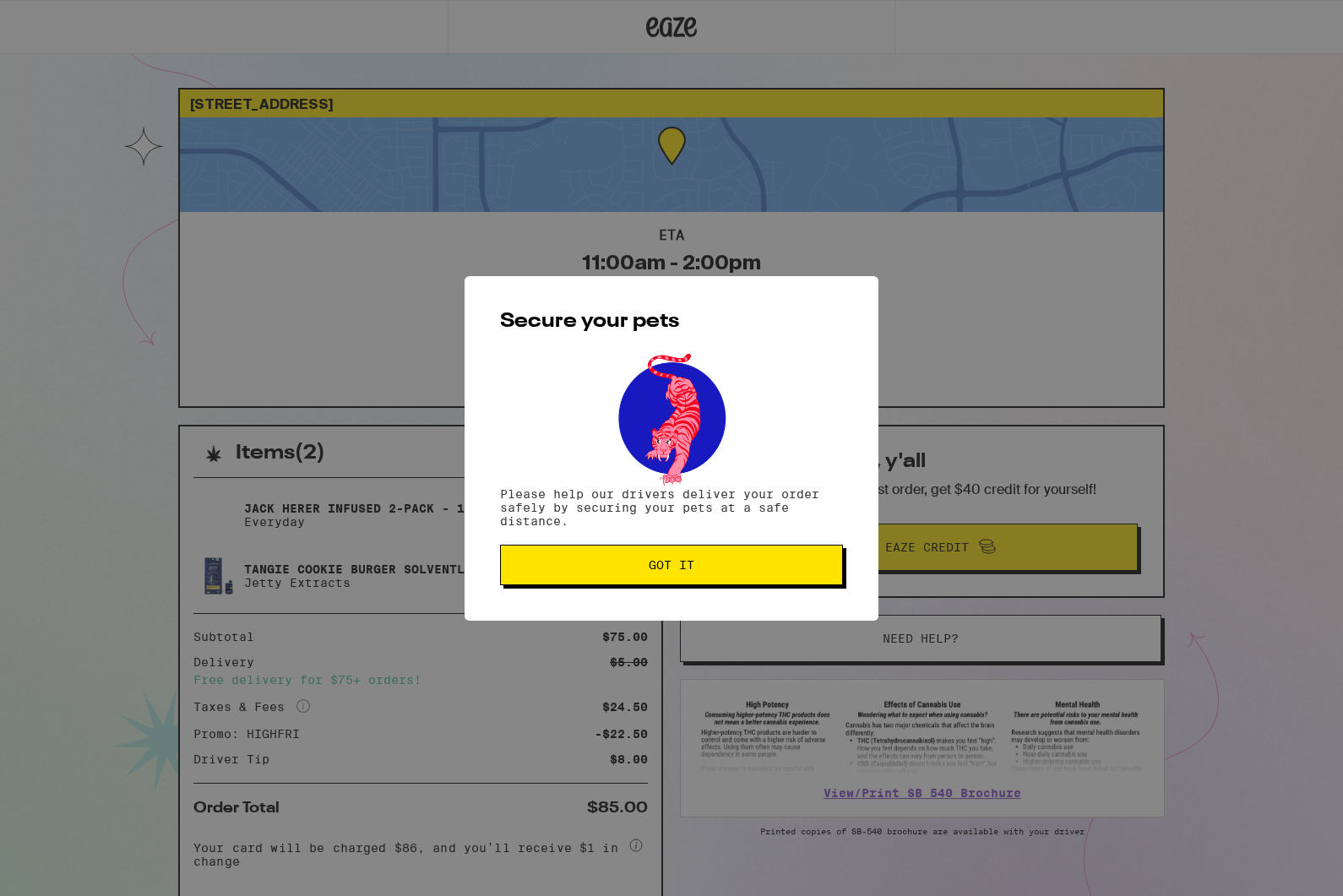
click at [694, 571] on span "Got it" at bounding box center [671, 565] width 45 height 12
